Goal: Information Seeking & Learning: Learn about a topic

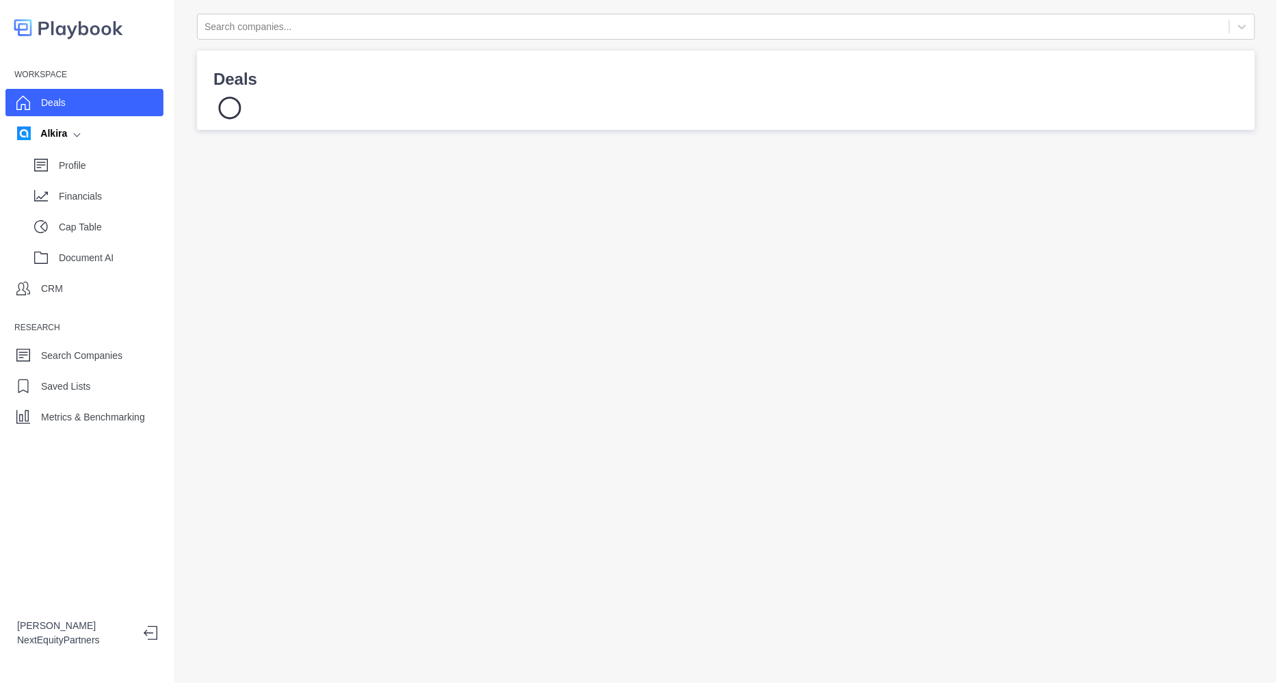
click at [150, 101] on div "Deals" at bounding box center [84, 102] width 158 height 27
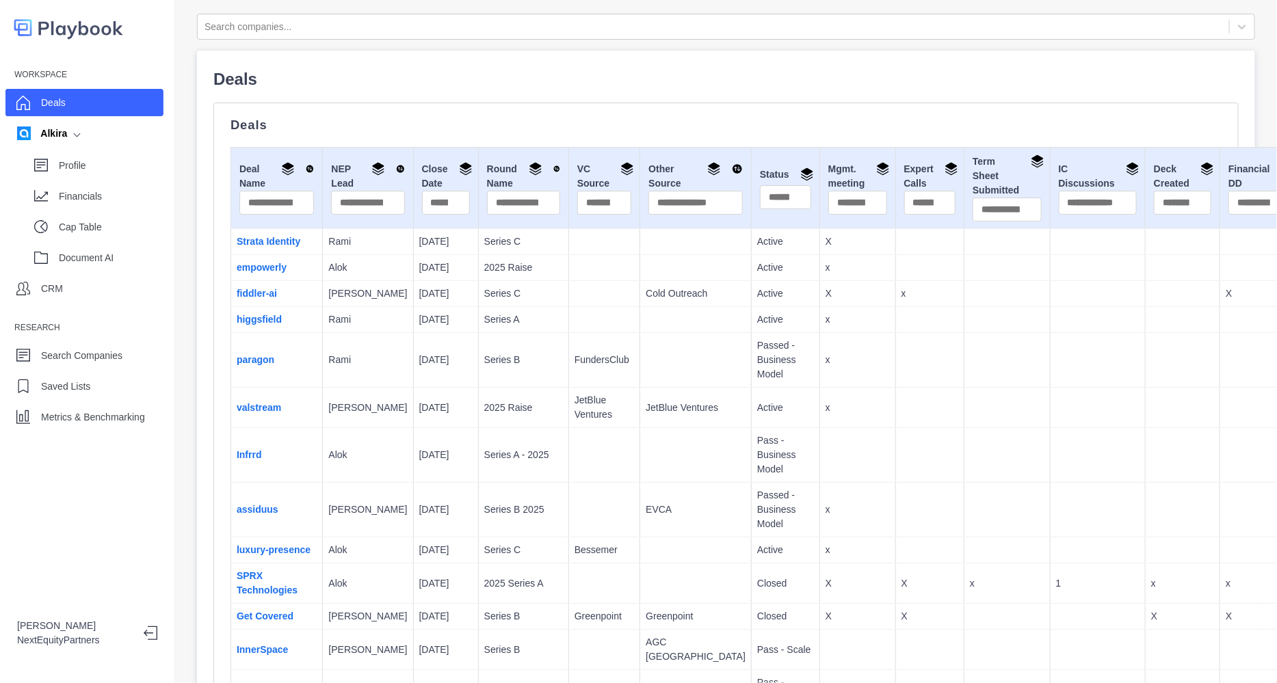
scroll to position [2340, 0]
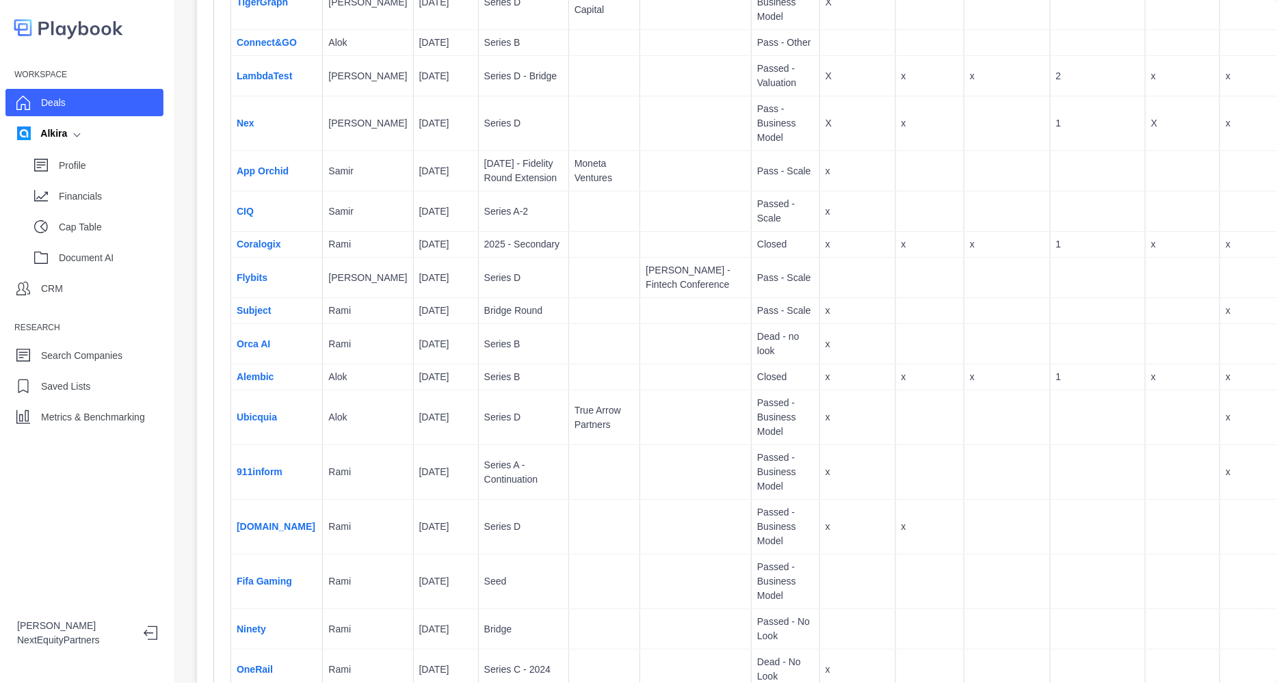
click at [254, 258] on td "Coralogix" at bounding box center [277, 245] width 92 height 26
click at [259, 250] on link "Coralogix" at bounding box center [259, 244] width 44 height 11
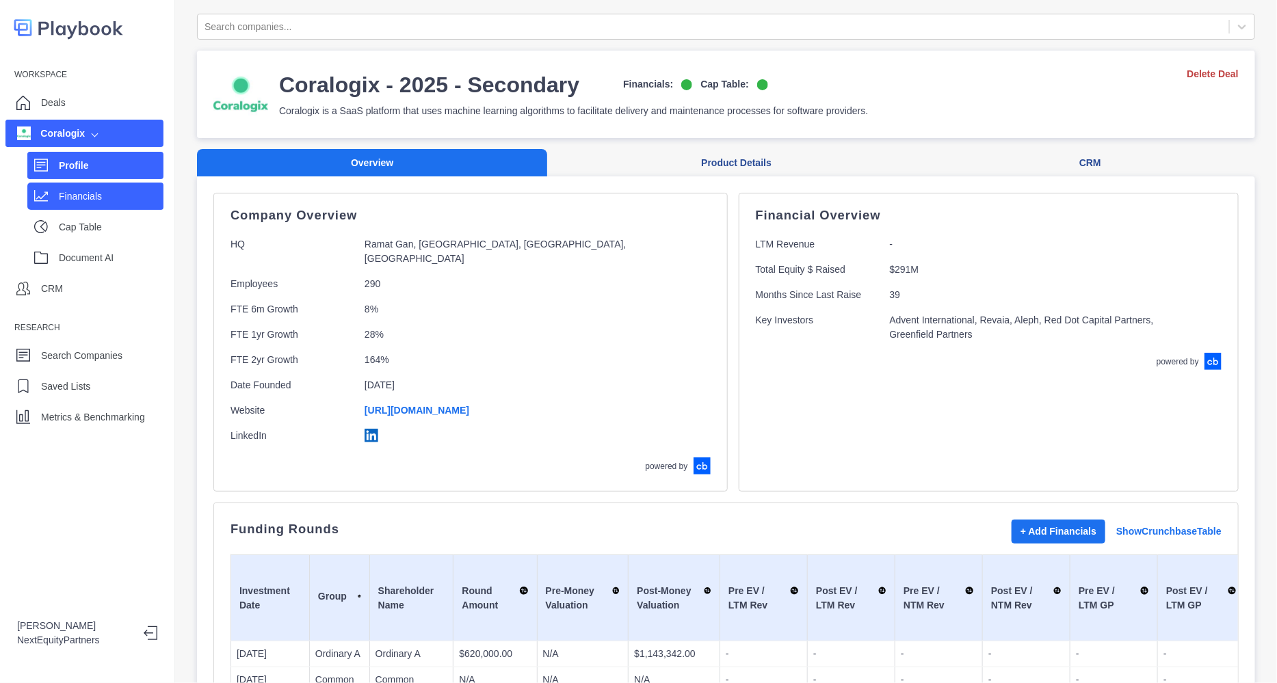
click at [109, 193] on p "Financials" at bounding box center [111, 196] width 105 height 14
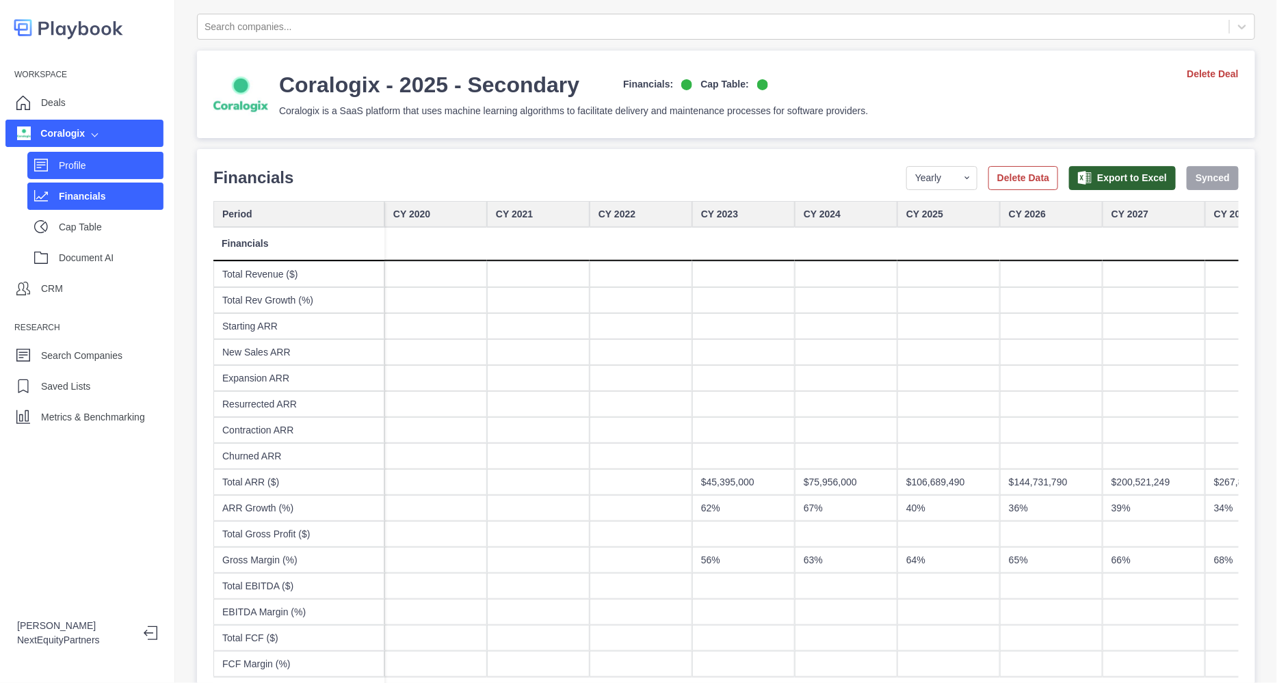
click at [81, 159] on p "Profile" at bounding box center [111, 166] width 105 height 14
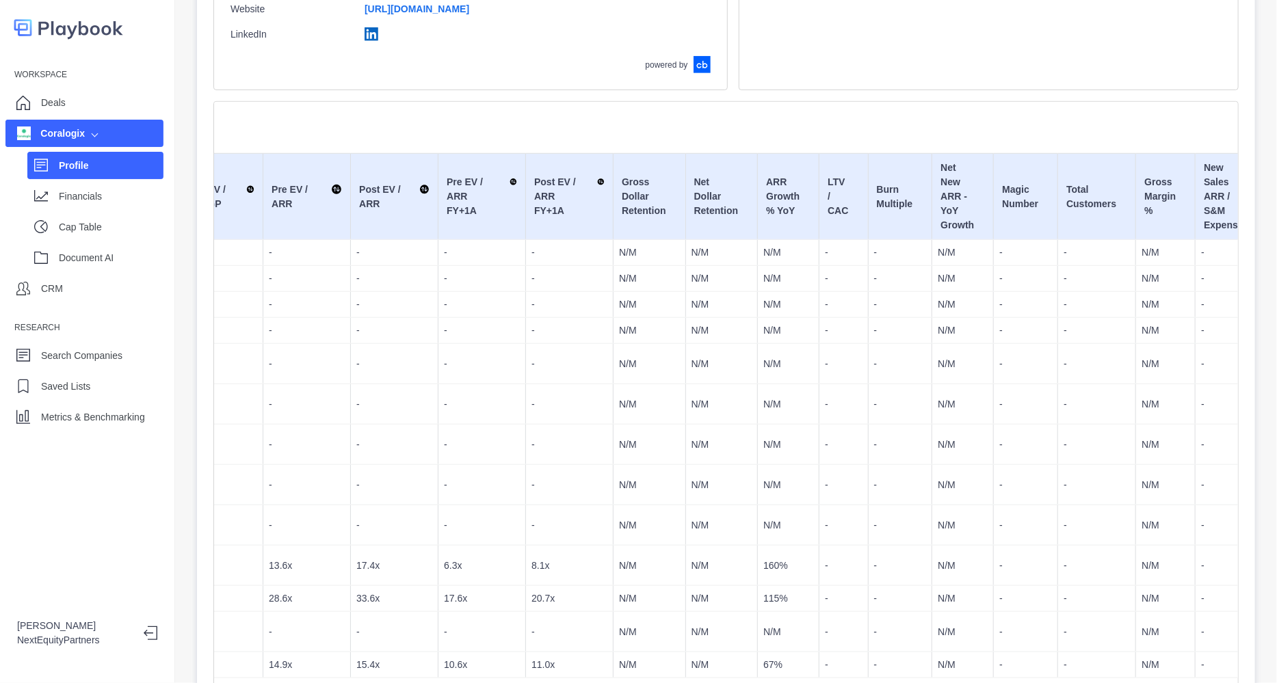
scroll to position [0, 1266]
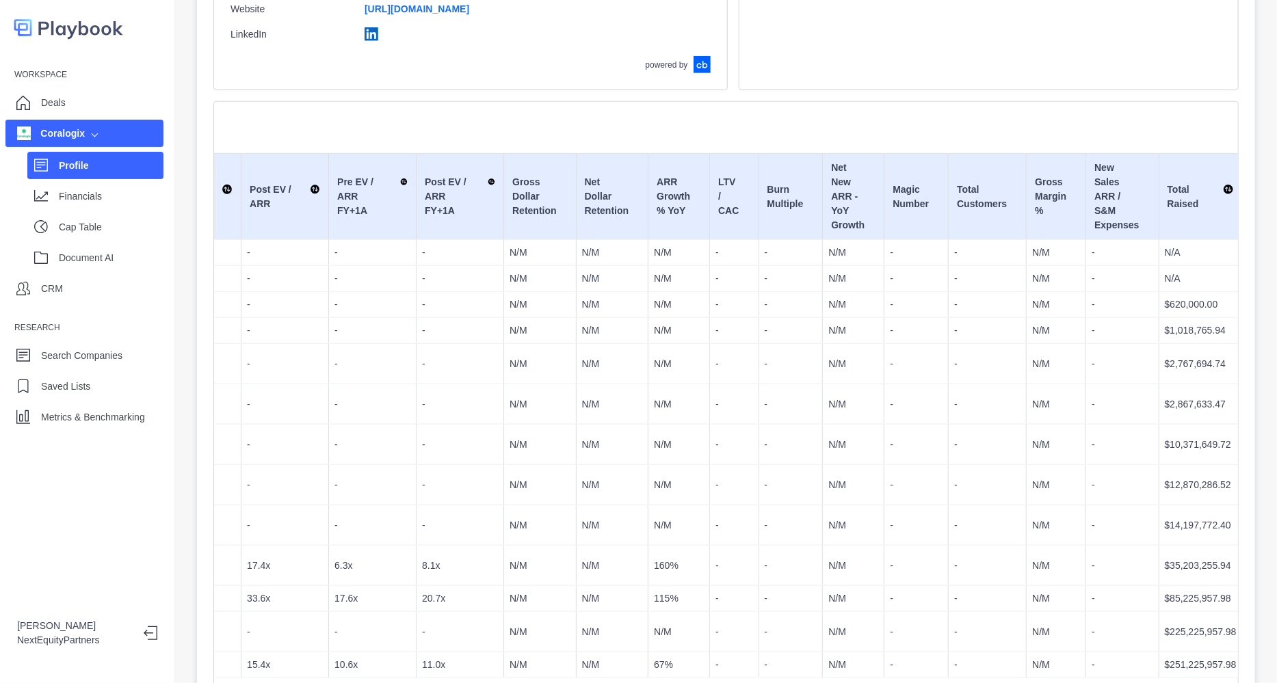
click at [1164, 559] on p "$35,203,255.94" at bounding box center [1200, 566] width 72 height 14
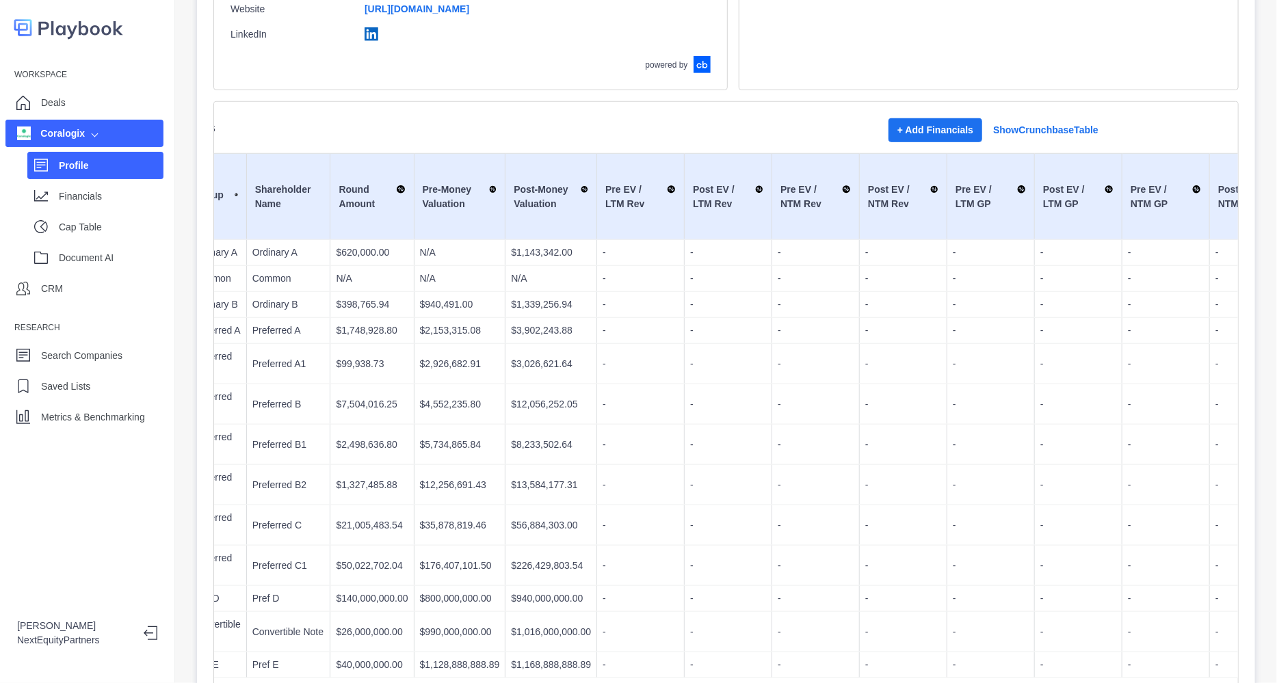
scroll to position [0, 0]
